Goal: Information Seeking & Learning: Learn about a topic

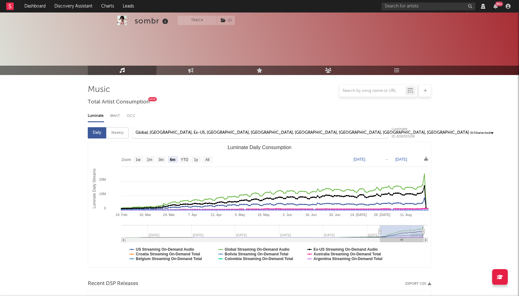
select select "6m"
select select "1w"
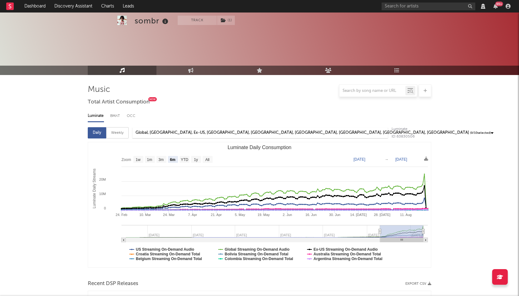
select select "View all"
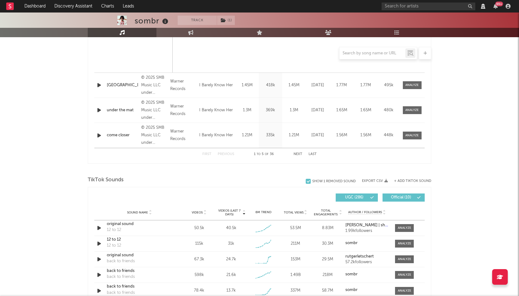
scroll to position [932, 0]
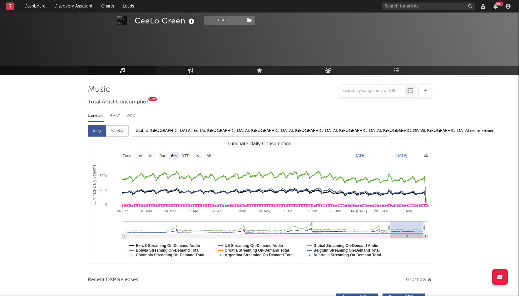
select select "6m"
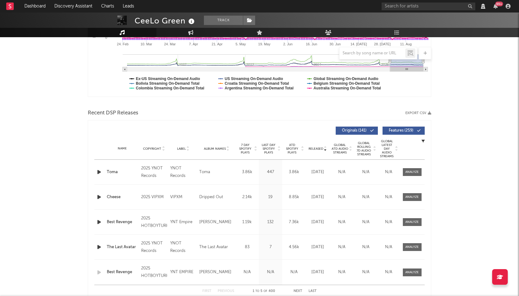
scroll to position [167, 0]
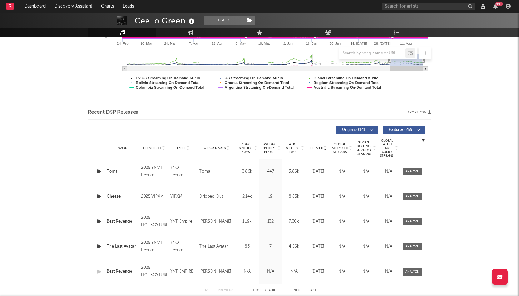
click at [172, 125] on div "Released Copyright Label Album Names 7 Day Spotify Plays Last Day Spotify Plays…" at bounding box center [259, 130] width 330 height 14
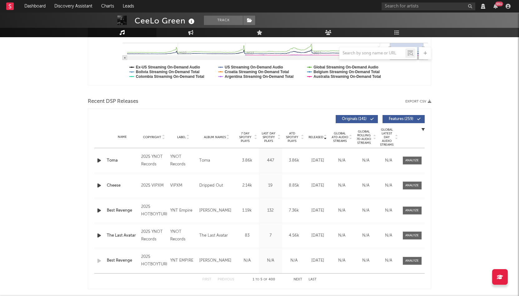
scroll to position [183, 0]
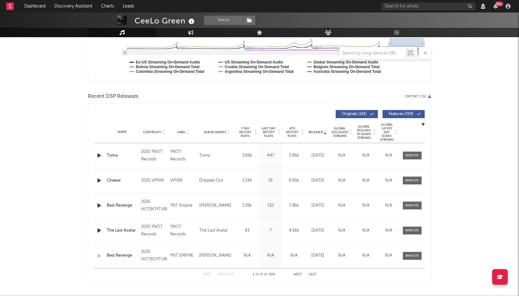
click at [180, 108] on div "Released Copyright Label Album Names 7 Day Spotify Plays Last Day Spotify Plays…" at bounding box center [259, 114] width 330 height 14
click at [247, 131] on span "7 Day Spotify Plays" at bounding box center [245, 131] width 17 height 11
select select "6m"
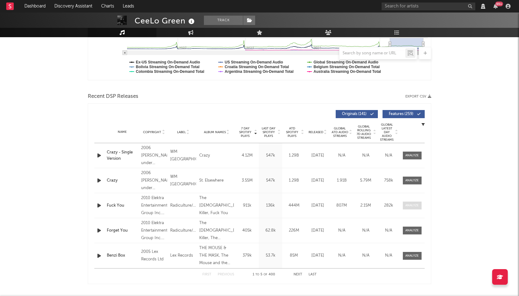
click at [410, 206] on div at bounding box center [411, 205] width 13 height 5
select select "6m"
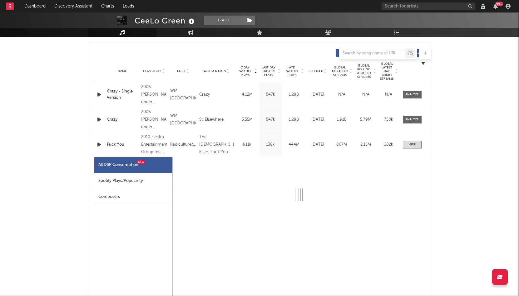
scroll to position [246, 0]
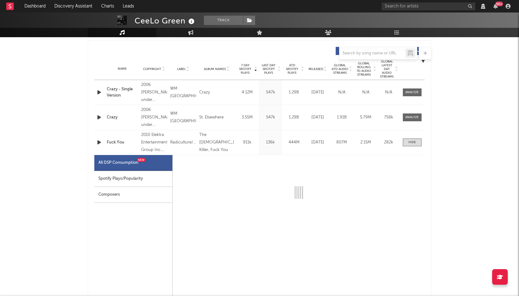
click at [149, 177] on div "Spotify Plays/Popularity" at bounding box center [133, 179] width 78 height 16
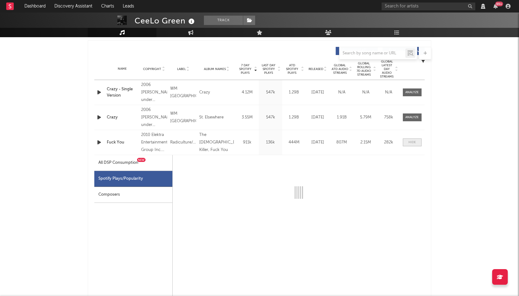
click at [409, 143] on div at bounding box center [411, 142] width 7 height 5
select select "6m"
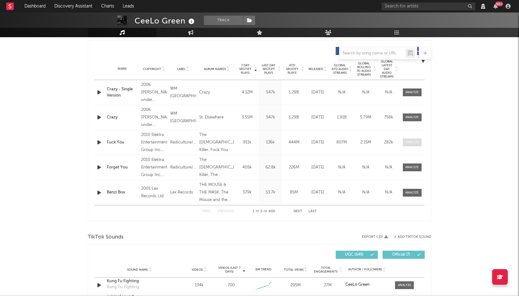
click at [409, 143] on div at bounding box center [411, 142] width 13 height 5
select select "6m"
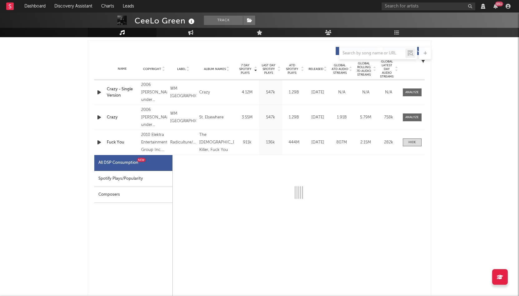
click at [136, 179] on div "Spotify Plays/Popularity" at bounding box center [133, 179] width 78 height 16
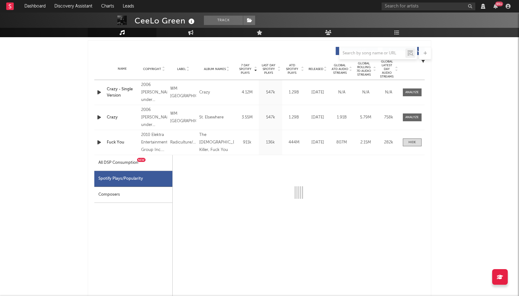
select select "6m"
select select "1w"
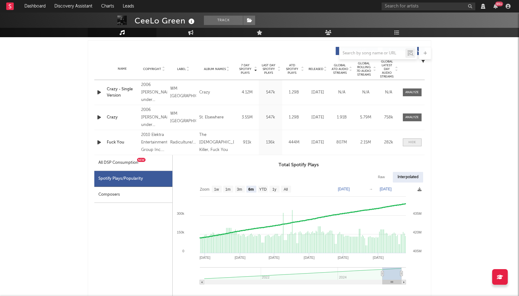
click at [407, 142] on span at bounding box center [412, 142] width 19 height 8
select select "6m"
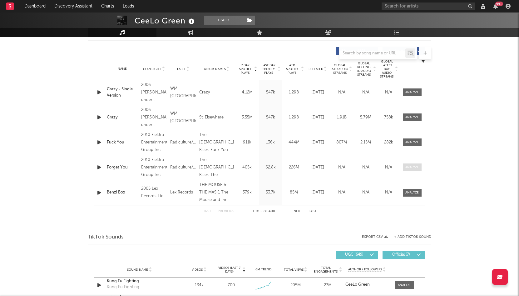
click at [413, 164] on span at bounding box center [412, 167] width 19 height 8
select select "6m"
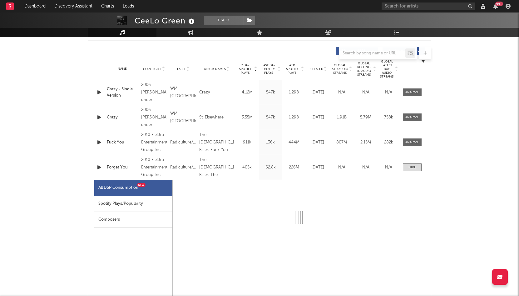
click at [131, 206] on div "Spotify Plays/Popularity" at bounding box center [133, 204] width 78 height 16
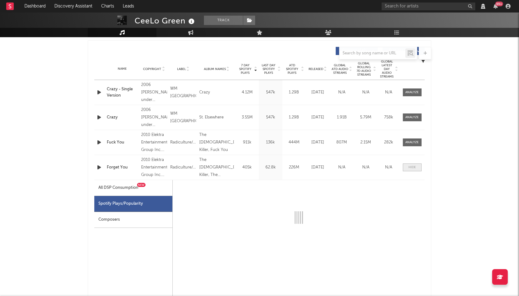
click at [415, 168] on div at bounding box center [411, 167] width 7 height 5
select select "6m"
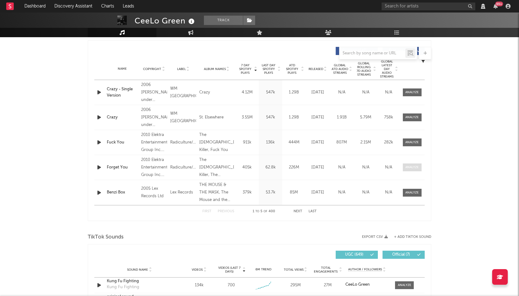
click at [415, 168] on div at bounding box center [411, 167] width 13 height 5
select select "6m"
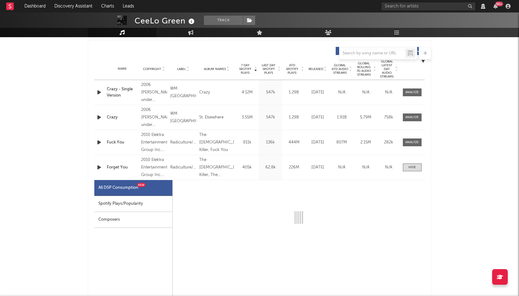
select select "6m"
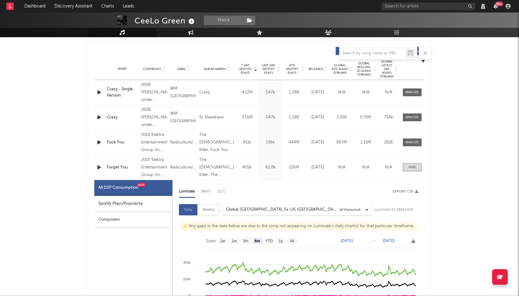
click at [133, 204] on div "Spotify Plays/Popularity" at bounding box center [133, 204] width 78 height 16
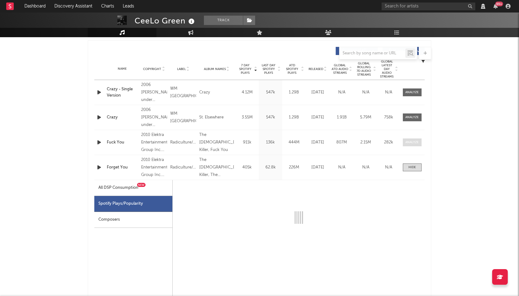
click at [406, 140] on div at bounding box center [411, 142] width 13 height 5
select select "6m"
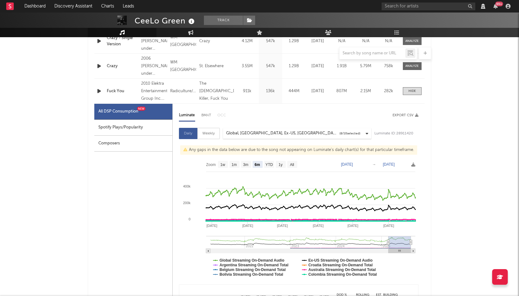
scroll to position [313, 0]
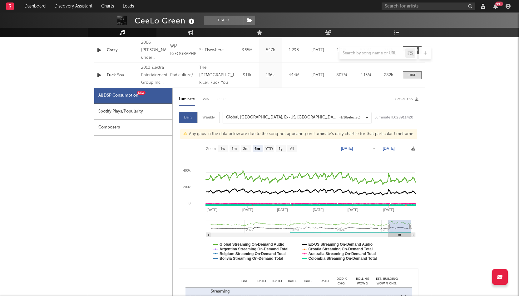
click at [130, 113] on div "Spotify Plays/Popularity" at bounding box center [133, 112] width 78 height 16
select select "6m"
select select "1w"
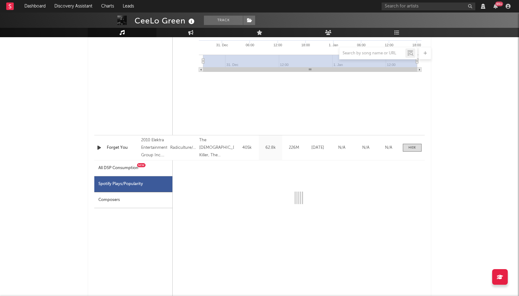
scroll to position [578, 0]
click at [134, 169] on div "All DSP Consumption New" at bounding box center [118, 168] width 40 height 7
select select "6m"
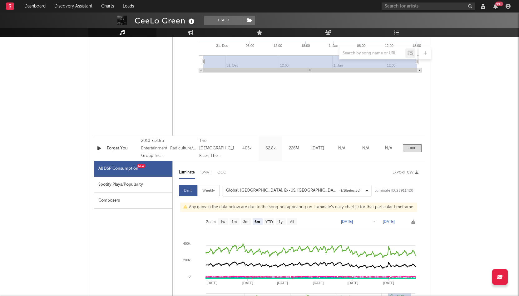
click at [134, 186] on div "Spotify Plays/Popularity" at bounding box center [133, 185] width 78 height 16
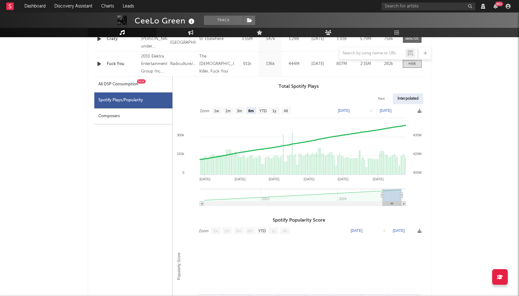
scroll to position [316, 0]
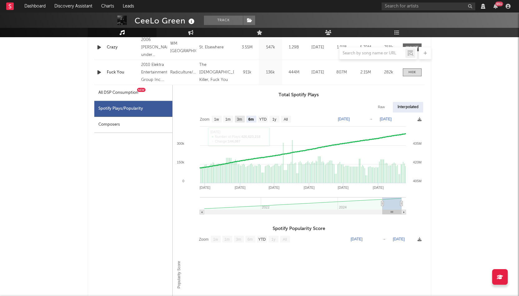
click at [241, 120] on text "3m" at bounding box center [239, 119] width 5 height 4
select select "3m"
type input "[DATE]"
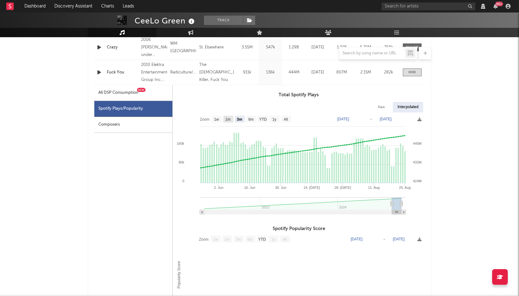
click at [228, 121] on rect at bounding box center [228, 119] width 10 height 7
select select "1m"
type input "[DATE]"
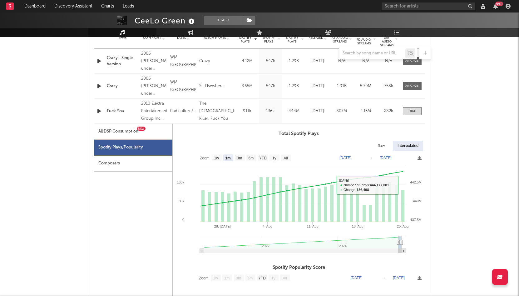
select select "6m"
select select "1w"
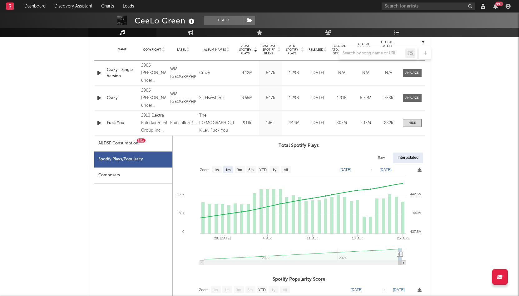
scroll to position [264, 0]
